Goal: Information Seeking & Learning: Find specific page/section

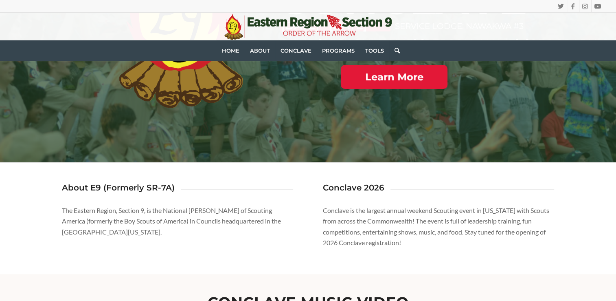
scroll to position [213, 0]
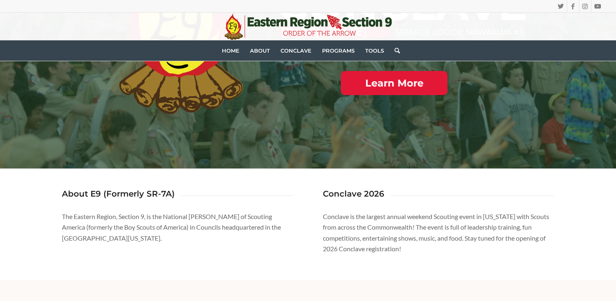
click at [374, 202] on div "Conclave 2026" at bounding box center [439, 197] width 232 height 16
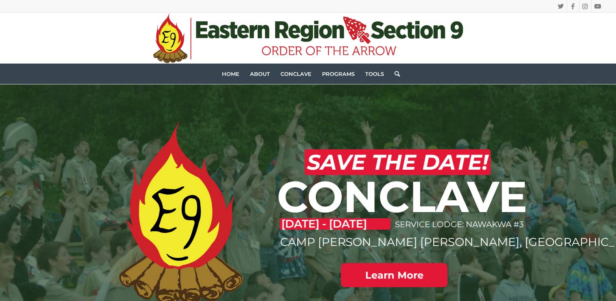
scroll to position [0, 0]
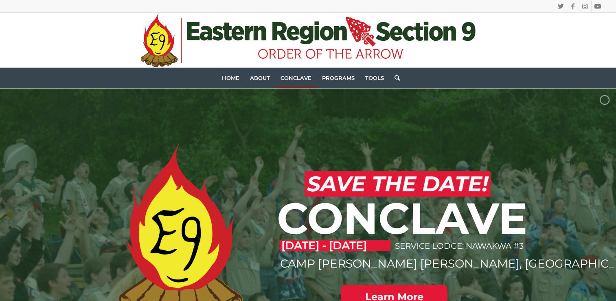
click at [294, 86] on link "Conclave" at bounding box center [296, 78] width 42 height 20
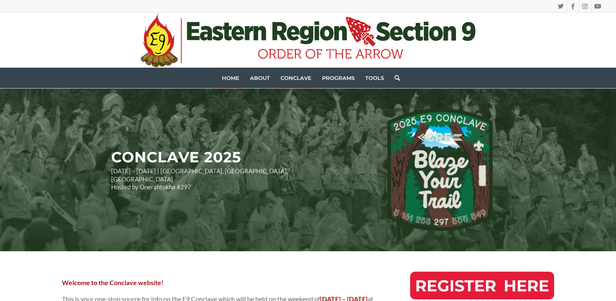
click at [230, 75] on span "Home" at bounding box center [231, 78] width 18 height 7
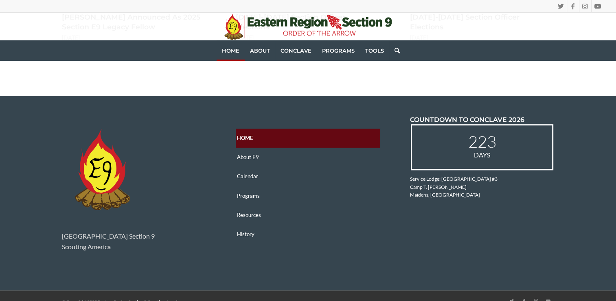
scroll to position [1218, 0]
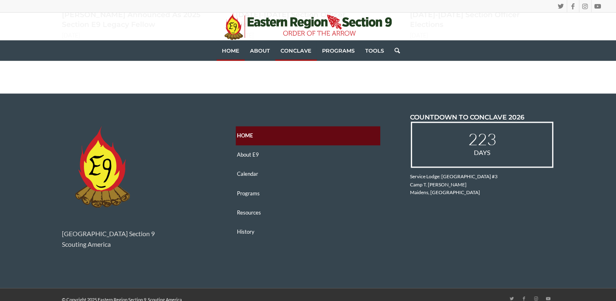
click at [290, 53] on span "Conclave" at bounding box center [296, 50] width 31 height 7
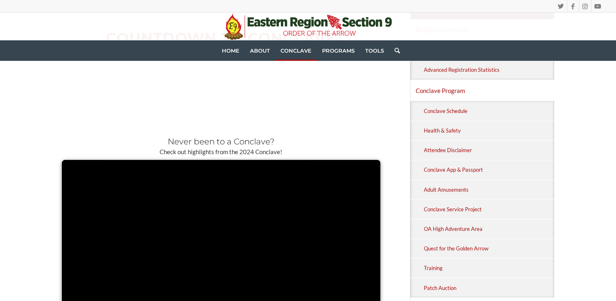
scroll to position [308, 0]
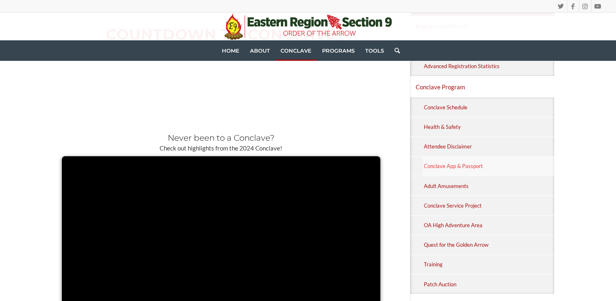
click at [450, 169] on link "Conclave App & Passport" at bounding box center [489, 165] width 132 height 19
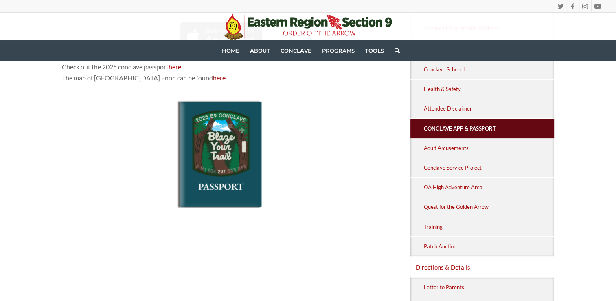
scroll to position [274, 0]
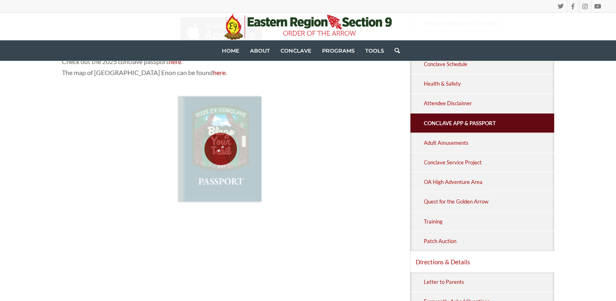
click at [197, 155] on span at bounding box center [221, 148] width 100 height 130
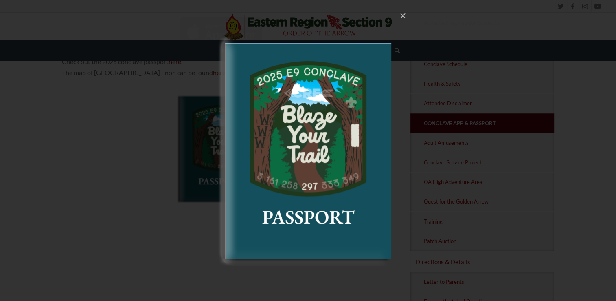
click at [351, 138] on img at bounding box center [308, 150] width 195 height 283
click at [375, 125] on img at bounding box center [308, 150] width 195 height 283
click at [432, 182] on div "×" at bounding box center [308, 150] width 616 height 301
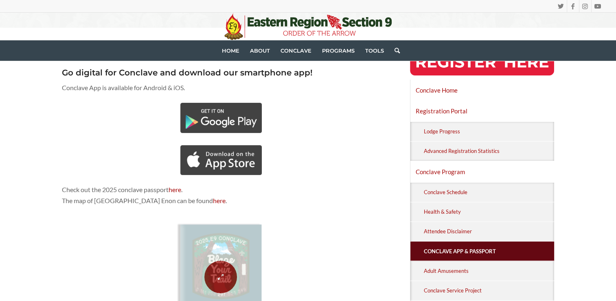
scroll to position [144, 0]
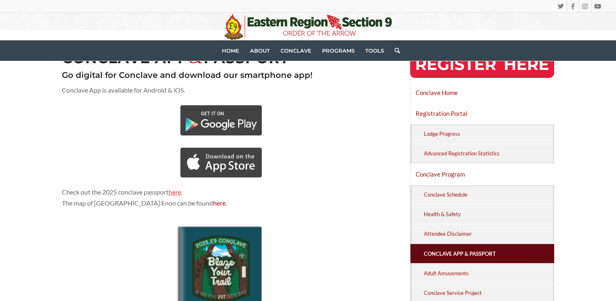
click at [177, 191] on link "here" at bounding box center [175, 192] width 13 height 8
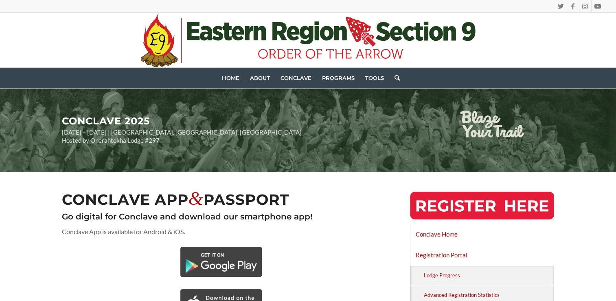
scroll to position [0, 0]
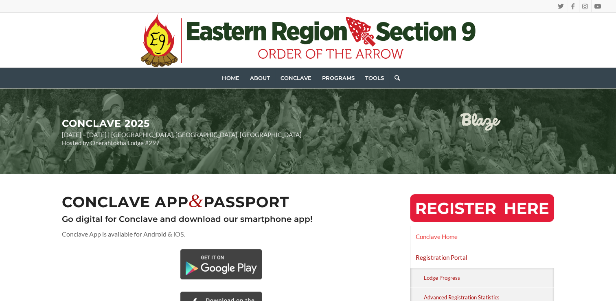
click at [429, 239] on link "Conclave Home" at bounding box center [482, 236] width 144 height 20
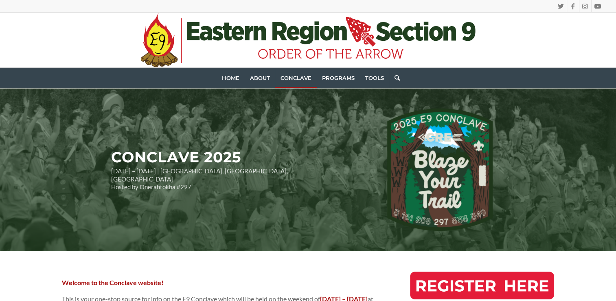
click at [397, 77] on link "Search" at bounding box center [394, 78] width 11 height 20
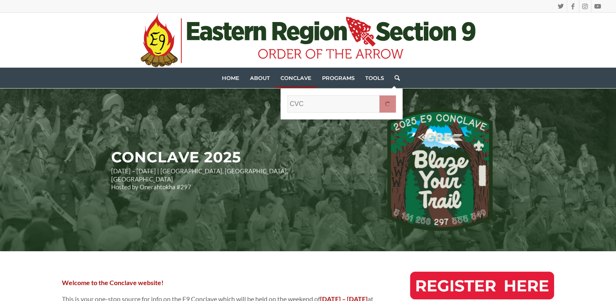
type input "CVC"
click at [380, 95] on input "" at bounding box center [388, 103] width 16 height 17
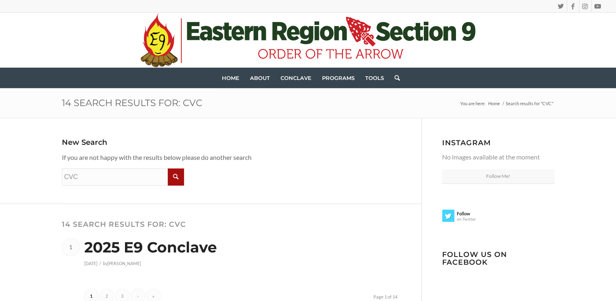
click at [94, 179] on input "CVC" at bounding box center [123, 176] width 122 height 17
type input "C"
type input "CoC"
click at [168, 168] on input "" at bounding box center [176, 176] width 16 height 17
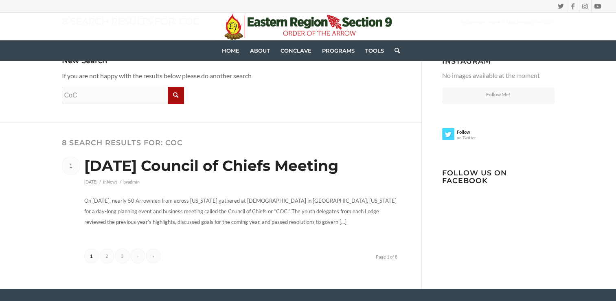
scroll to position [81, 0]
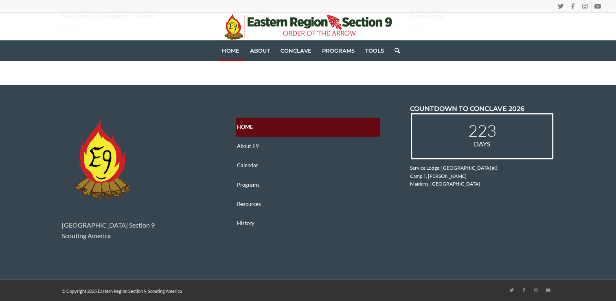
scroll to position [1226, 0]
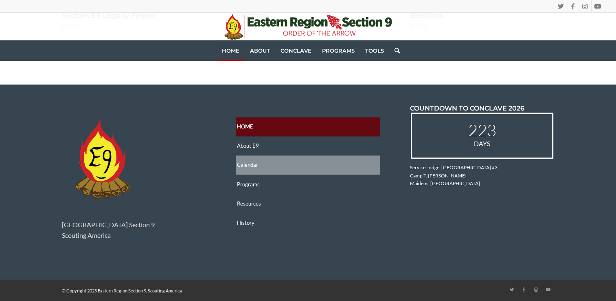
click at [244, 165] on link "Calendar" at bounding box center [308, 164] width 145 height 19
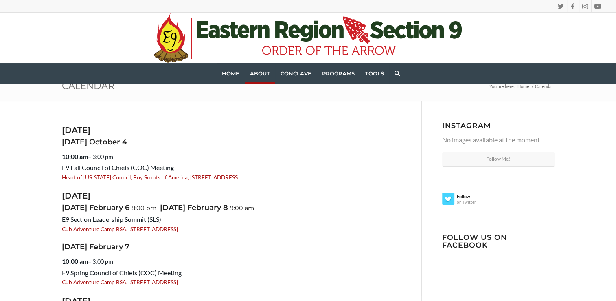
scroll to position [17, 0]
drag, startPoint x: 62, startPoint y: 141, endPoint x: 301, endPoint y: 175, distance: 240.6
click at [301, 175] on div "[DATE] 10:00 am – 3:00 pm E9 Fall Council of Chiefs (COC) Meeting Heart of [US_…" at bounding box center [231, 160] width 339 height 44
copy div "[DATE] 10:00 am – 3:00 pm E9 Fall Council of Chiefs (COC) Meeting Heart of [US_…"
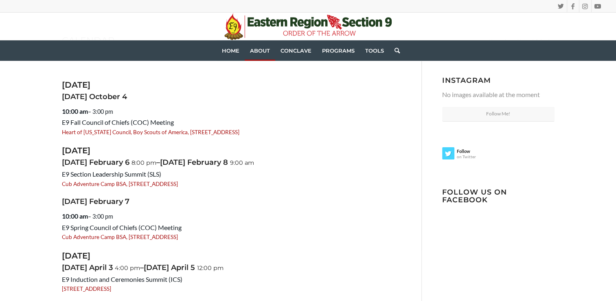
scroll to position [57, 0]
